Goal: Check status: Check status

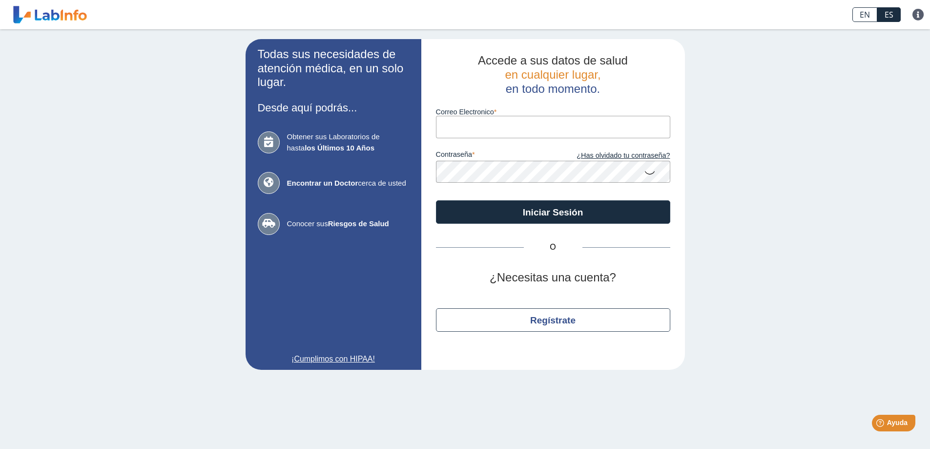
click at [458, 117] on input "Correo Electronico" at bounding box center [553, 127] width 234 height 22
click at [457, 121] on input "Correo Electronico" at bounding box center [553, 127] width 234 height 22
type input "[EMAIL_ADDRESS][DOMAIN_NAME]"
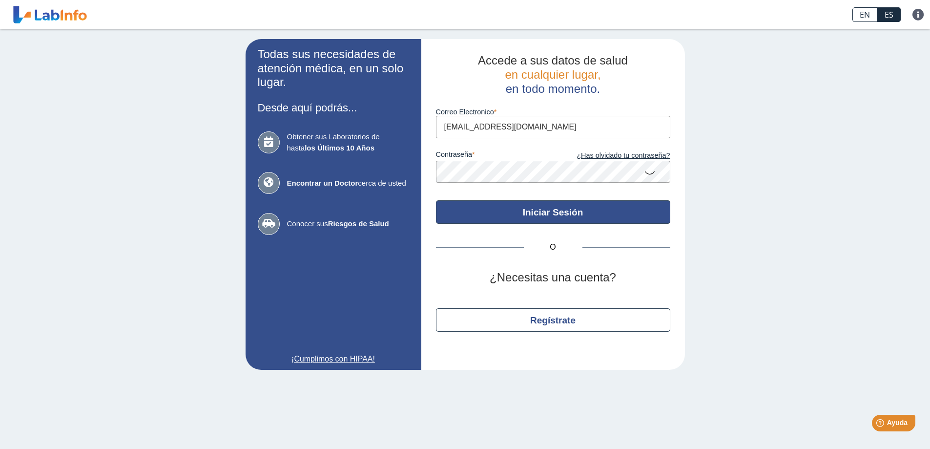
click at [586, 207] on button "Iniciar Sesión" at bounding box center [553, 211] width 234 height 23
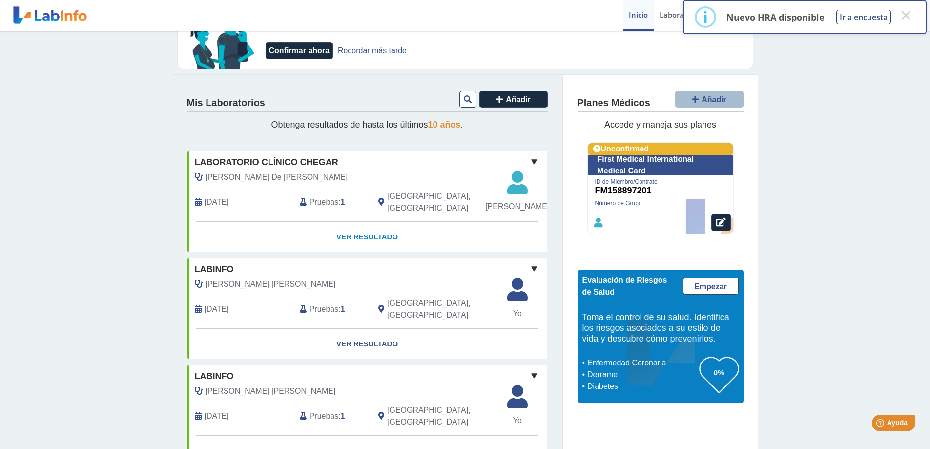
scroll to position [49, 0]
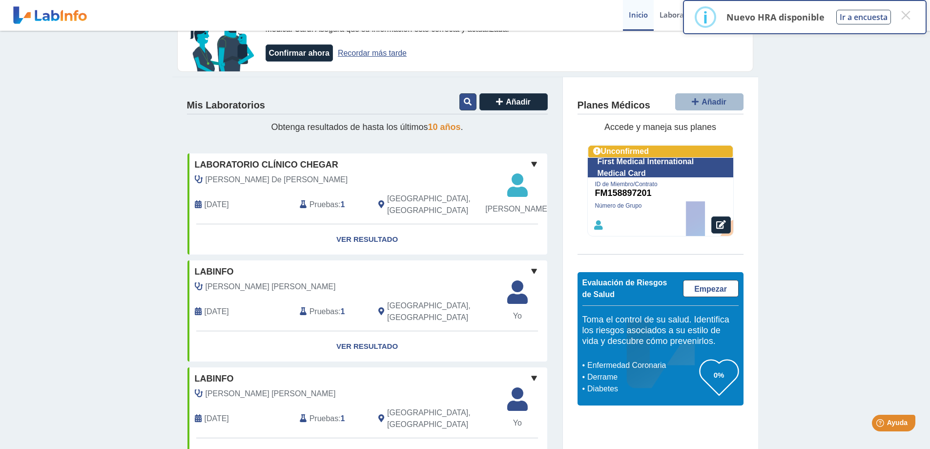
click at [461, 105] on button at bounding box center [468, 101] width 17 height 17
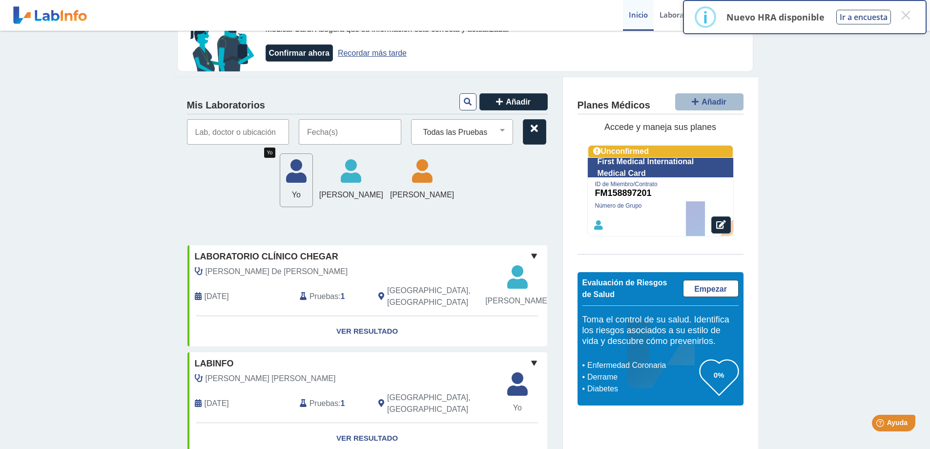
click at [280, 192] on span "Yo" at bounding box center [296, 195] width 32 height 12
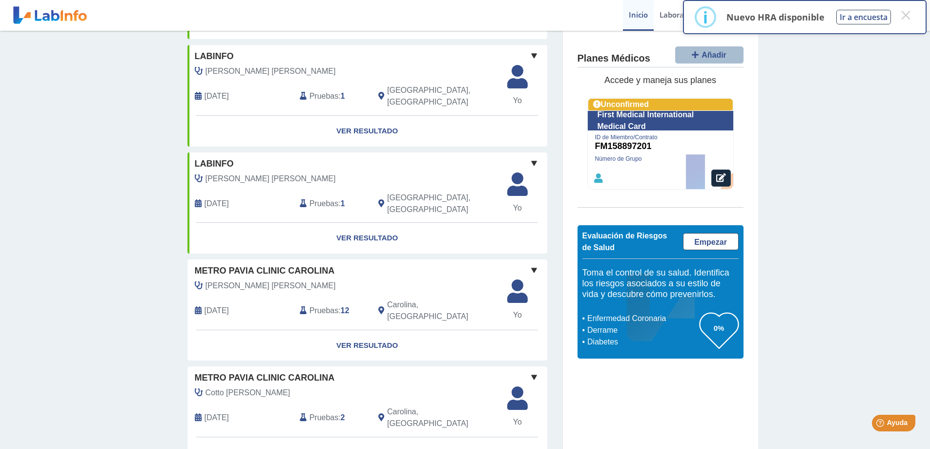
scroll to position [366, 0]
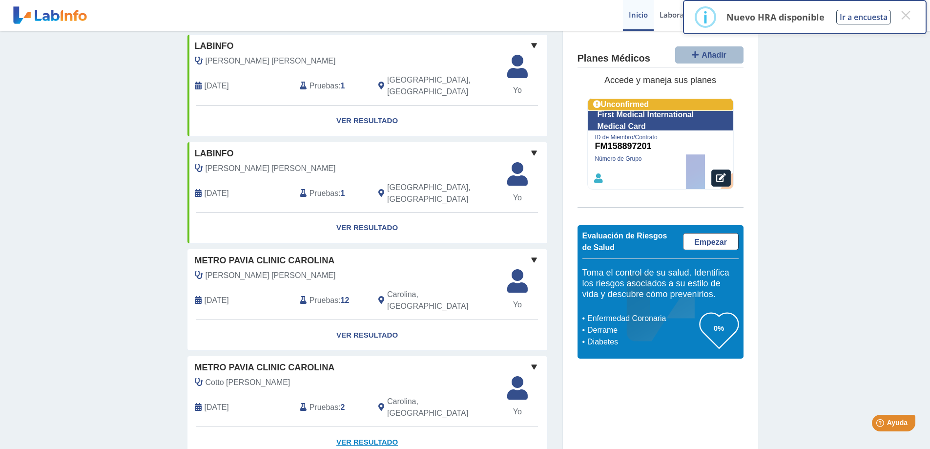
click at [353, 427] on link "Ver Resultado" at bounding box center [368, 442] width 360 height 31
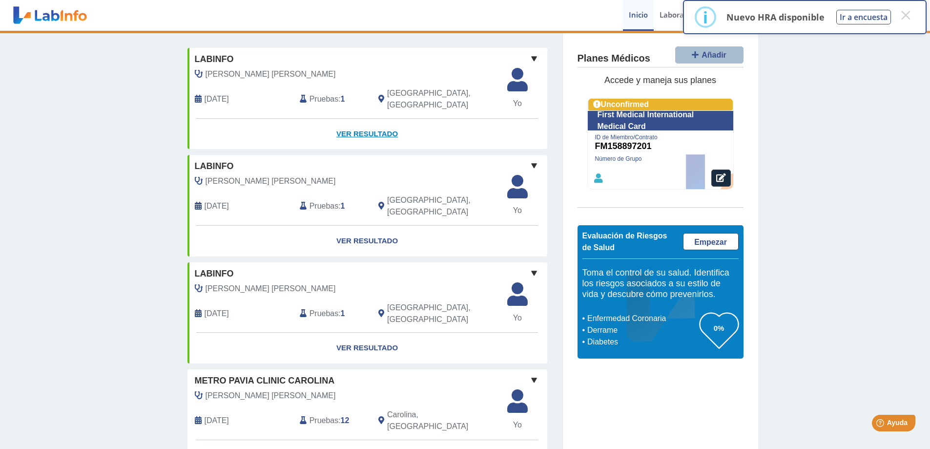
scroll to position [220, 0]
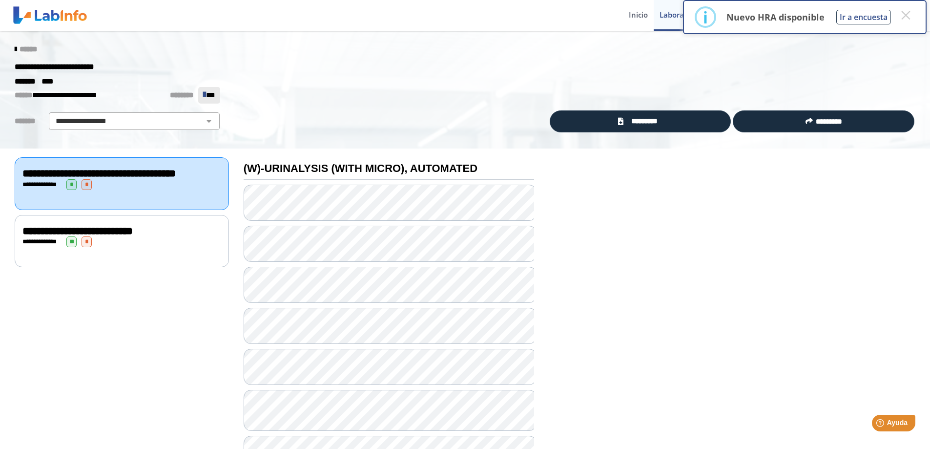
click at [15, 46] on icon at bounding box center [16, 49] width 2 height 8
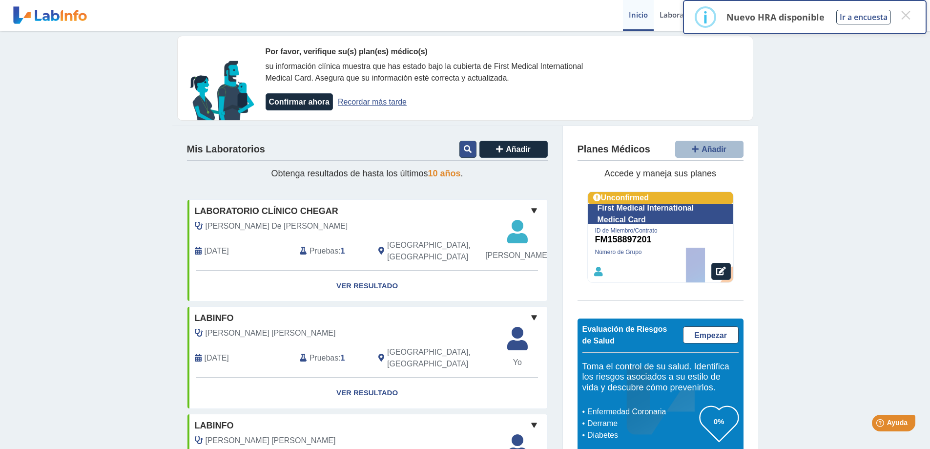
click at [464, 151] on icon at bounding box center [468, 149] width 8 height 8
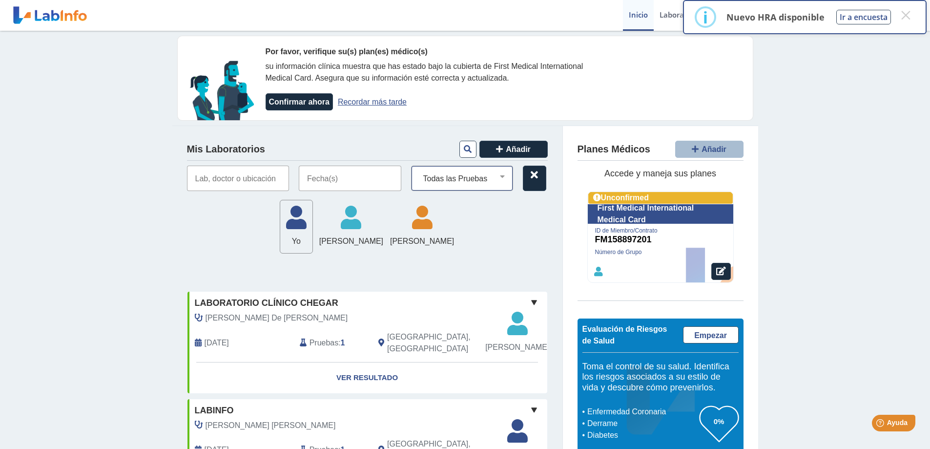
click at [499, 179] on select "Todas las Pruebas (w)-cbc with diff: automated (w)-[MEDICAL_DATA] by pcr (w)-li…" at bounding box center [466, 178] width 94 height 13
click at [332, 181] on input "text" at bounding box center [350, 178] width 103 height 25
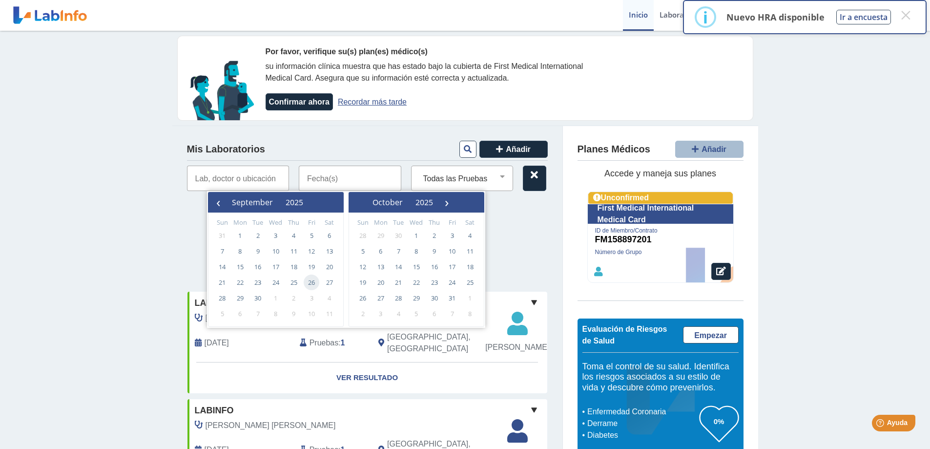
click at [309, 280] on span "26" at bounding box center [312, 282] width 16 height 16
type input "[DATE] - [DATE]"
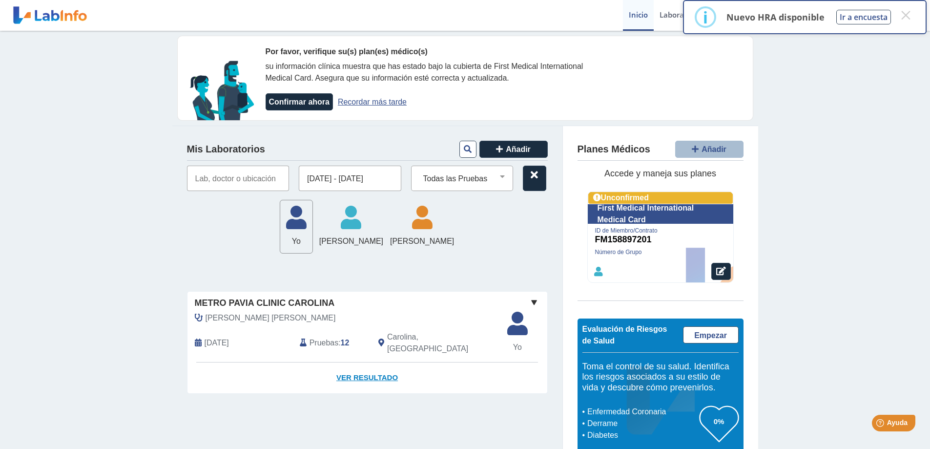
click at [362, 371] on link "Ver Resultado" at bounding box center [368, 377] width 360 height 31
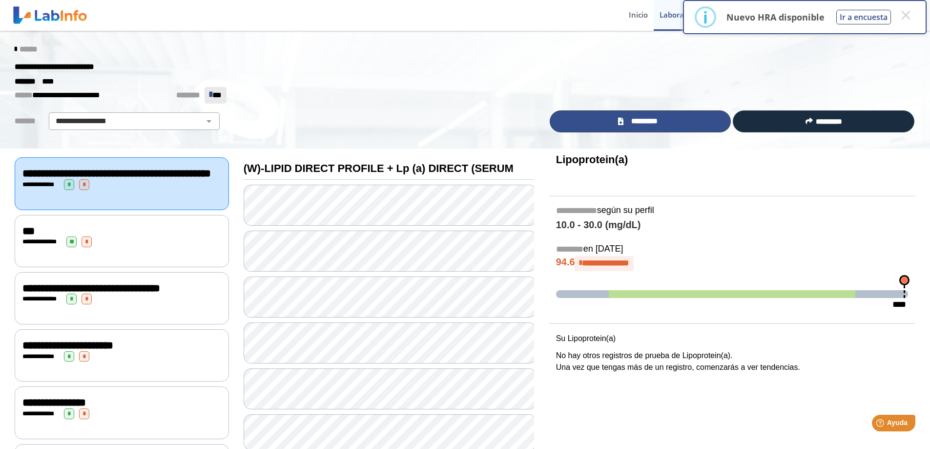
click at [637, 115] on link "*********" at bounding box center [641, 121] width 182 height 22
